Goal: Navigation & Orientation: Understand site structure

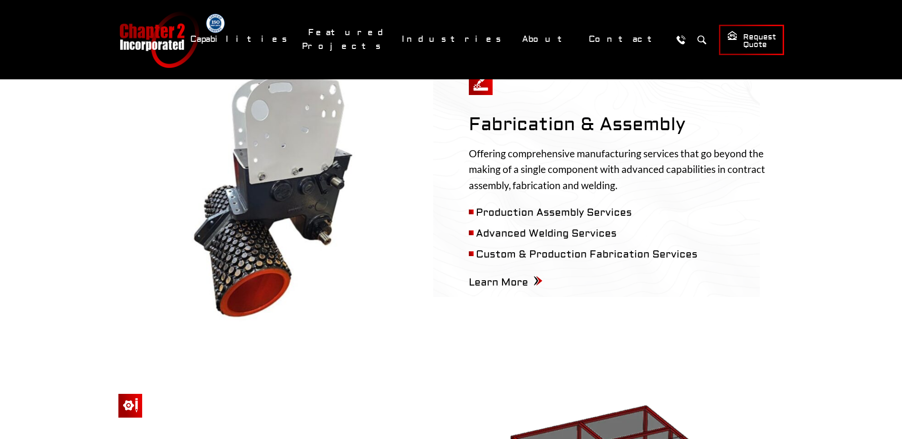
scroll to position [660, 0]
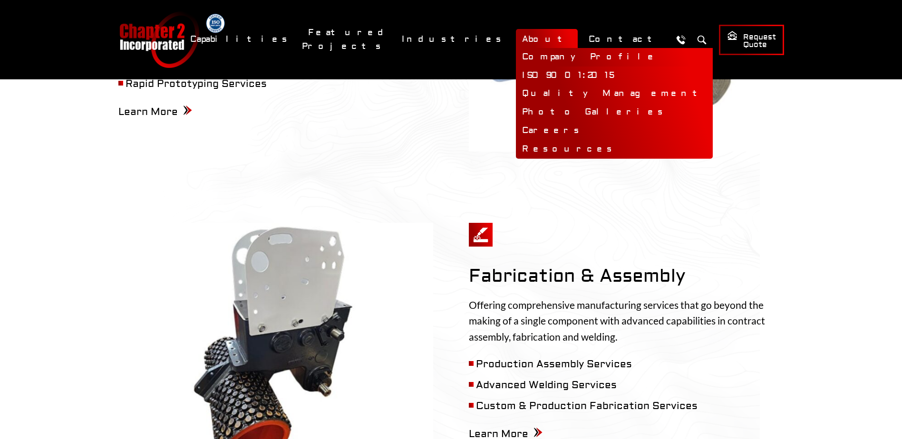
click at [567, 53] on link "Company Profile" at bounding box center [614, 57] width 197 height 19
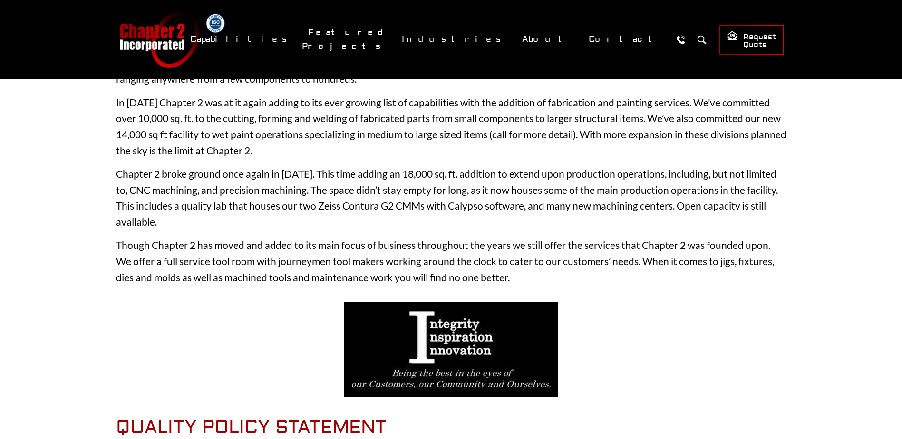
scroll to position [318, 0]
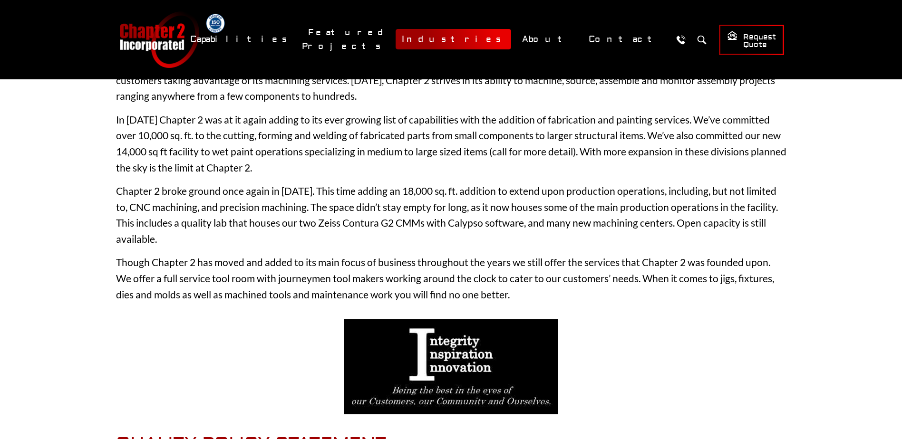
click at [511, 39] on link "Industries" at bounding box center [453, 39] width 116 height 20
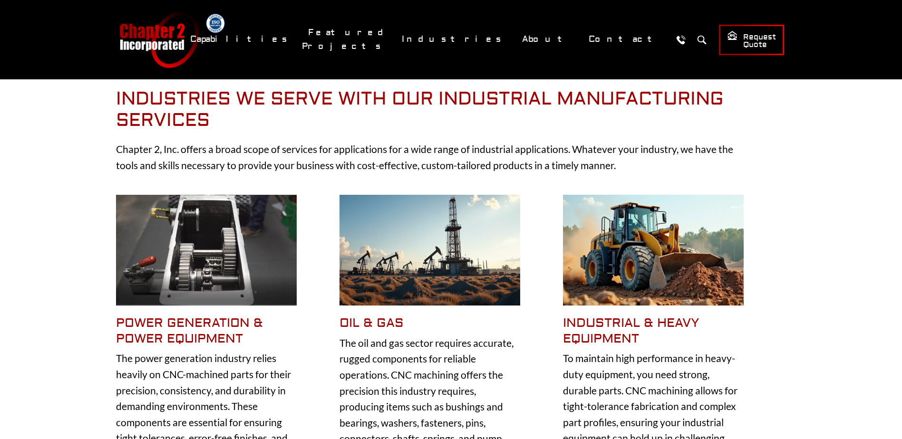
scroll to position [143, 0]
